Goal: Check status: Check status

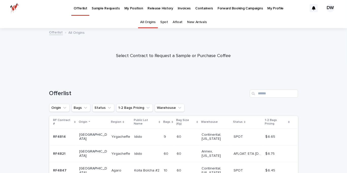
click at [122, 9] on div "My Position" at bounding box center [133, 5] width 23 height 11
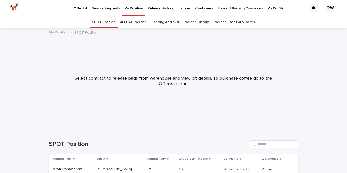
click at [141, 20] on link "AFLOAT Position" at bounding box center [133, 22] width 27 height 12
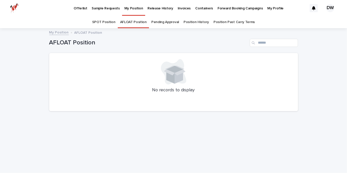
click at [167, 23] on link "Pending Approval" at bounding box center [165, 22] width 28 height 12
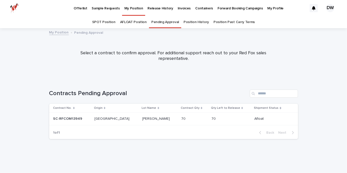
click at [181, 121] on div "70 70" at bounding box center [194, 119] width 26 height 8
